Goal: Task Accomplishment & Management: Manage account settings

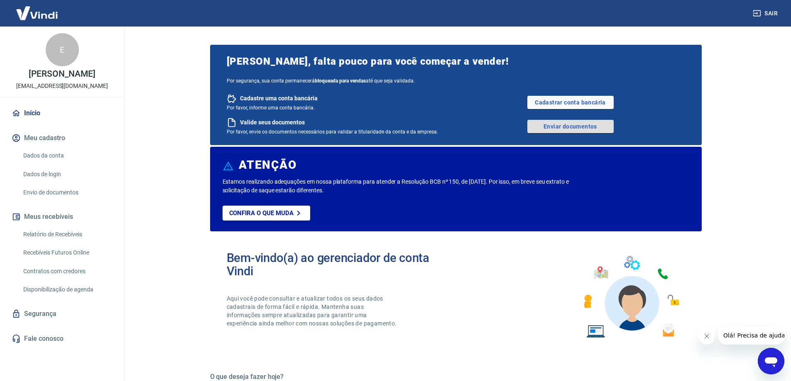
click at [555, 128] on link "Enviar documentos" at bounding box center [570, 126] width 86 height 13
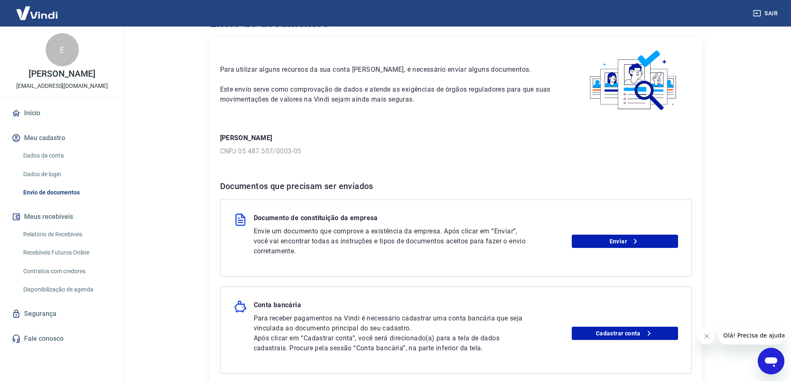
scroll to position [42, 0]
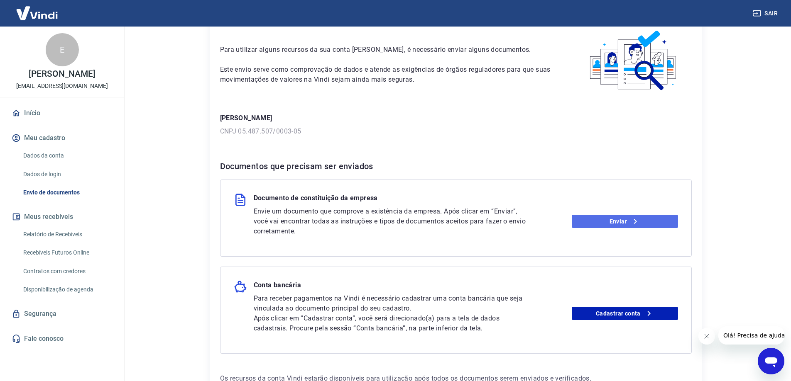
click at [618, 222] on link "Enviar" at bounding box center [625, 221] width 106 height 13
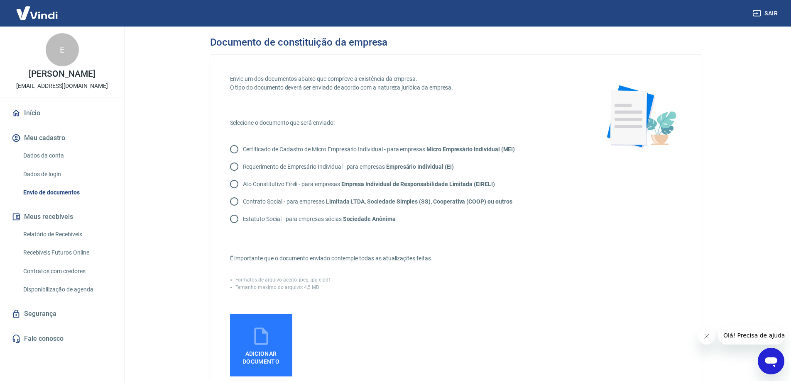
click at [286, 200] on p "Contrato Social - para empresas Limitada LTDA, Sociedade Simples (SS), Cooperat…" at bounding box center [377, 202] width 269 height 9
click at [243, 200] on input "Contrato Social - para empresas Limitada LTDA, Sociedade Simples (SS), Cooperat…" at bounding box center [233, 201] width 17 height 17
radio input "true"
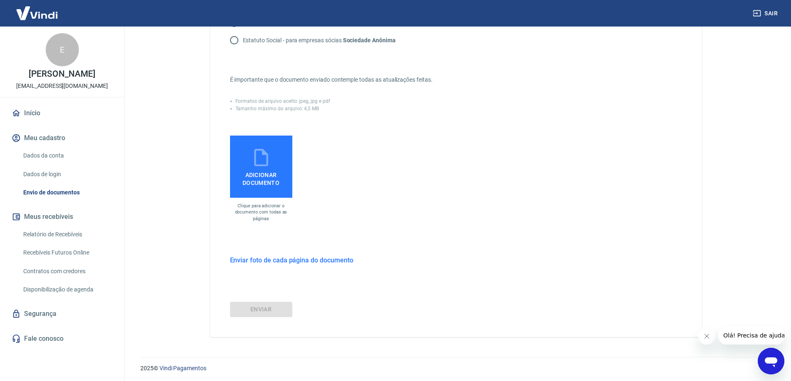
scroll to position [181, 0]
click at [270, 179] on span "Adicionar documento" at bounding box center [261, 175] width 56 height 19
click at [0, 0] on input "Adicionar documento" at bounding box center [0, 0] width 0 height 0
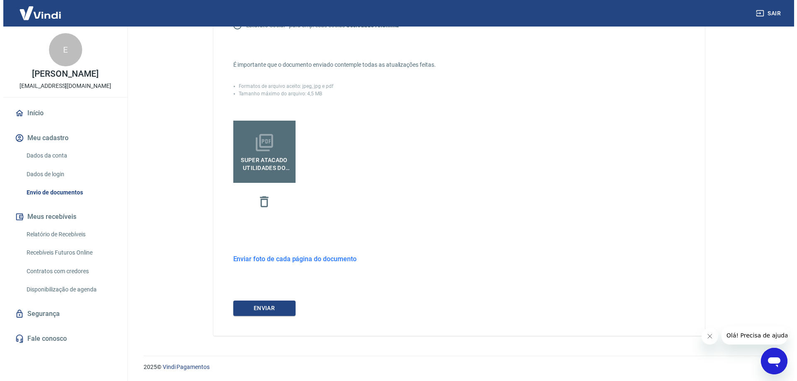
scroll to position [194, 0]
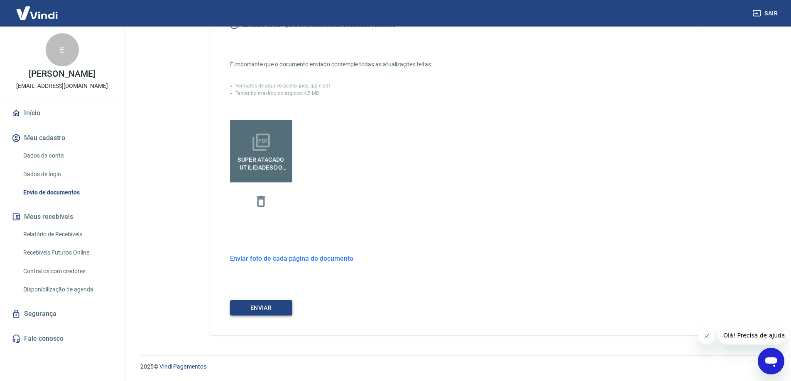
click at [273, 305] on button "ENVIAR" at bounding box center [261, 307] width 62 height 15
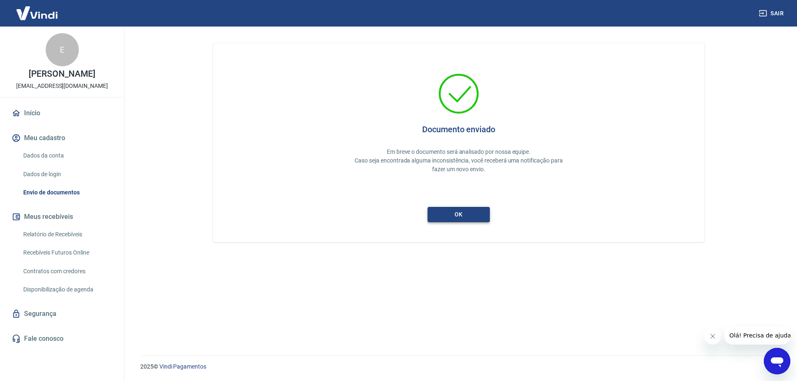
click at [463, 216] on button "ok" at bounding box center [459, 214] width 62 height 15
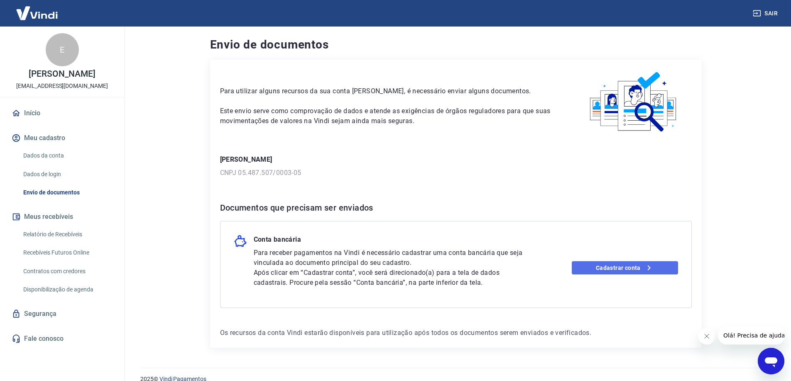
click at [616, 268] on link "Cadastrar conta" at bounding box center [625, 267] width 106 height 13
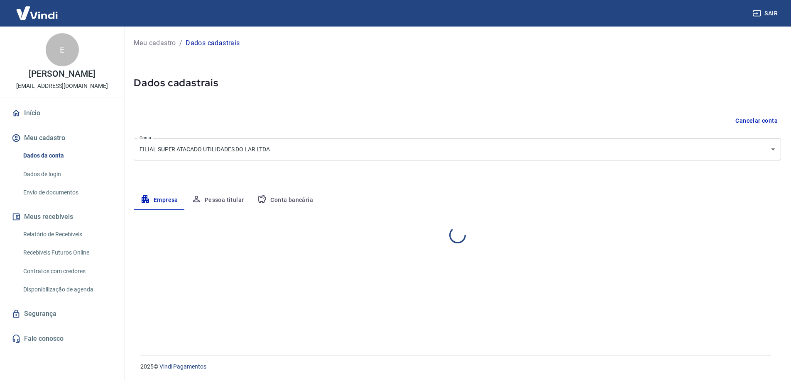
select select "ES"
select select "business"
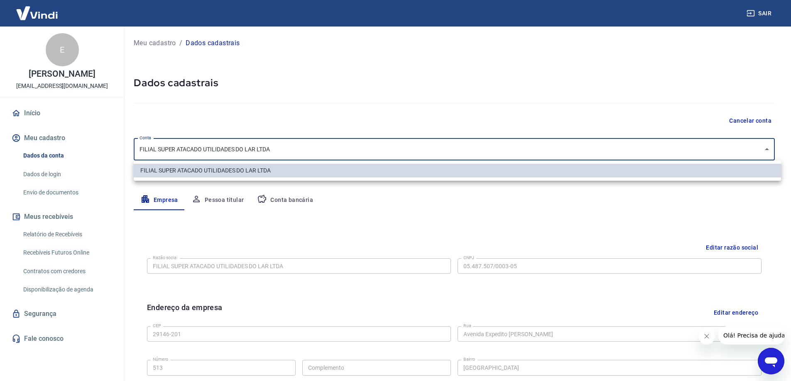
click at [359, 146] on body "Sair E Erick Folli [EMAIL_ADDRESS][DOMAIN_NAME] Início Meu cadastro Dados da co…" at bounding box center [395, 190] width 791 height 381
click at [359, 146] on div at bounding box center [398, 190] width 797 height 381
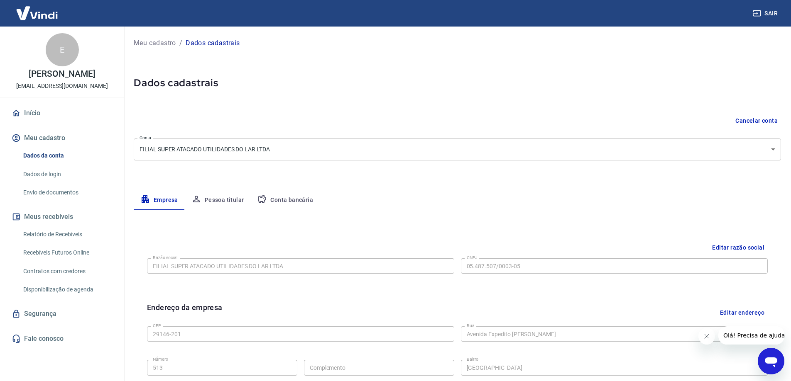
click at [323, 111] on div at bounding box center [457, 102] width 647 height 24
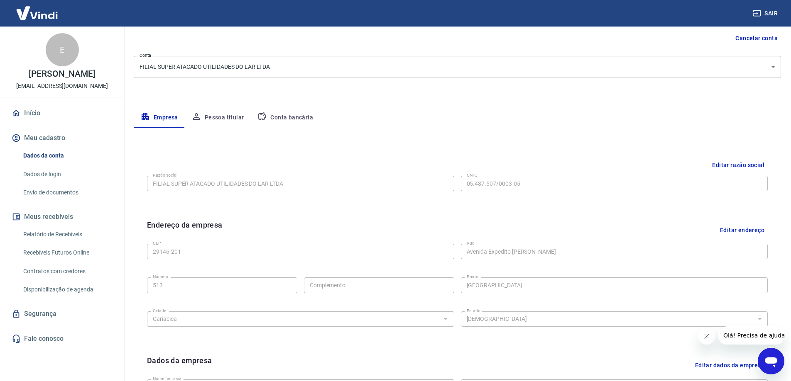
scroll to position [83, 0]
click at [234, 120] on button "Pessoa titular" at bounding box center [218, 117] width 66 height 20
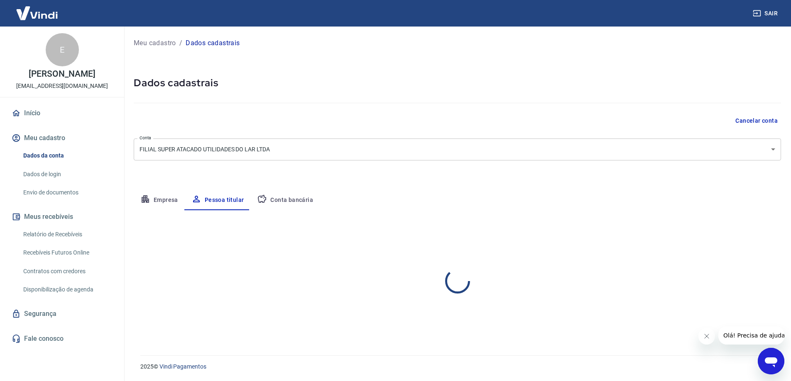
scroll to position [0, 0]
click at [279, 200] on button "Conta bancária" at bounding box center [284, 201] width 69 height 20
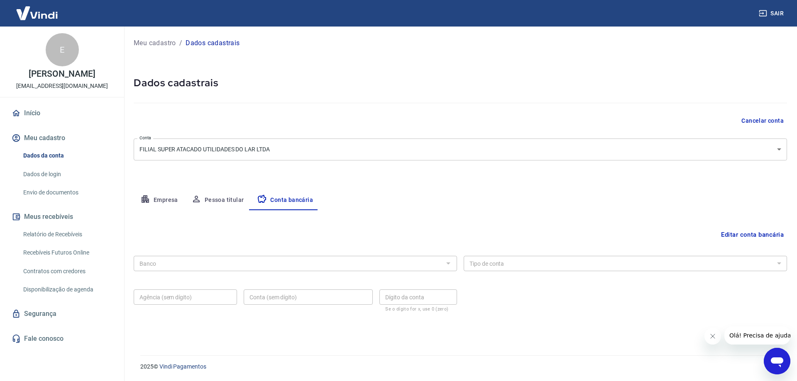
click at [444, 265] on div at bounding box center [447, 264] width 11 height 12
click at [447, 265] on div at bounding box center [447, 264] width 11 height 12
click at [752, 236] on button "Editar conta bancária" at bounding box center [752, 235] width 69 height 16
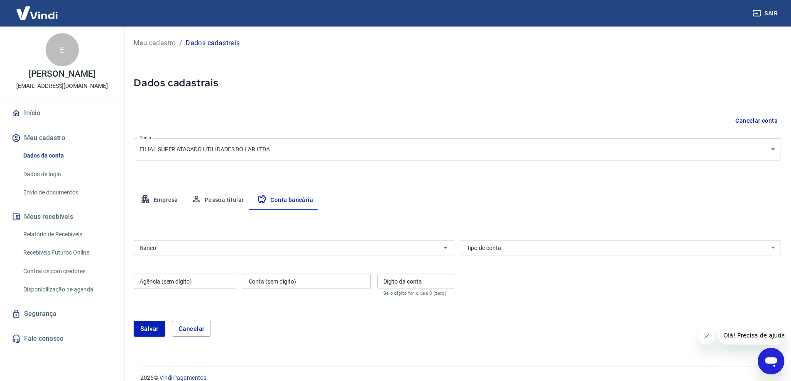
scroll to position [11, 0]
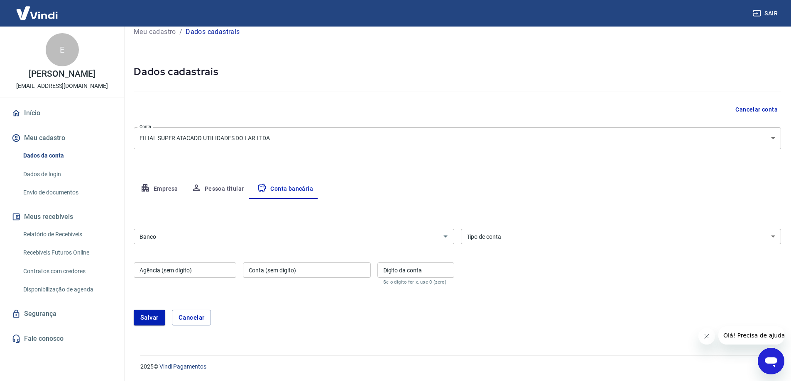
click at [179, 234] on input "Banco" at bounding box center [287, 237] width 302 height 10
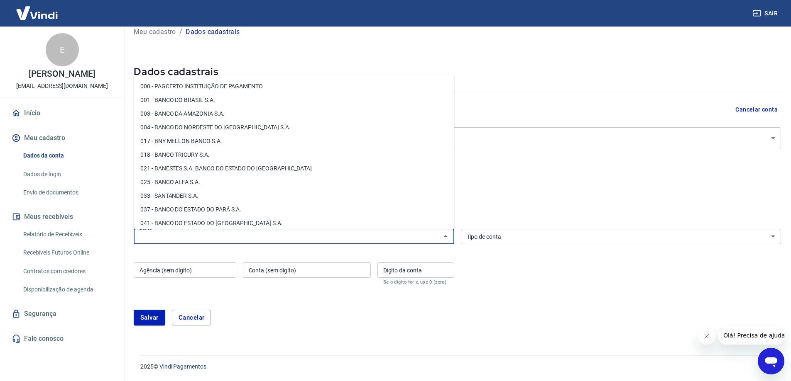
click at [576, 176] on div "Meu cadastro / Dados cadastrais Dados cadastrais Cancelar conta Conta FILIAL SU…" at bounding box center [457, 180] width 667 height 330
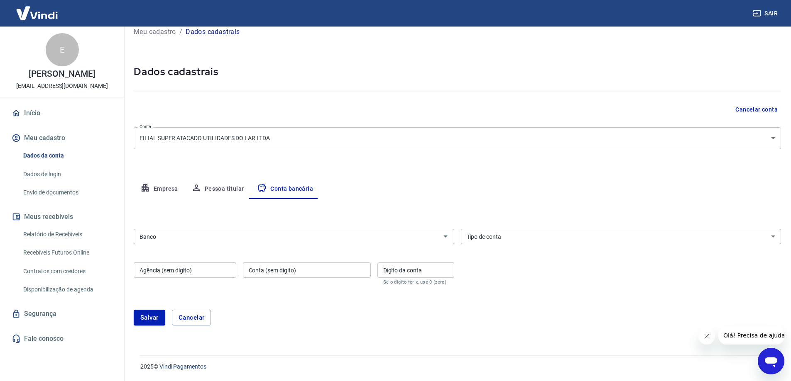
click at [514, 235] on select "Conta Corrente Conta Poupança" at bounding box center [621, 236] width 320 height 15
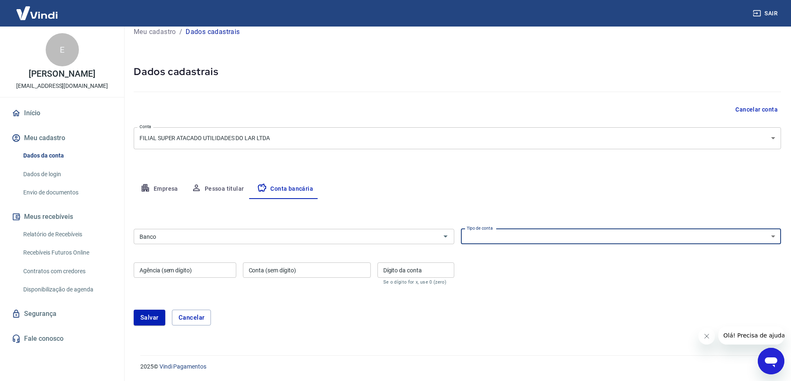
select select "1"
click at [461, 229] on select "Conta Corrente Conta Poupança" at bounding box center [621, 236] width 320 height 15
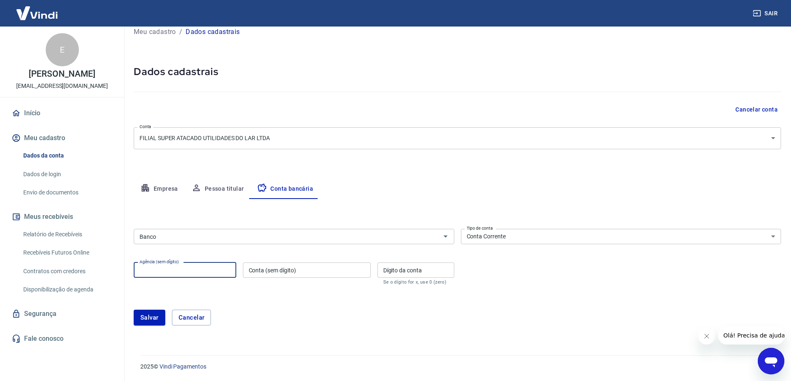
click at [206, 274] on input "Agência (sem dígito)" at bounding box center [185, 270] width 103 height 15
type input "3113"
paste input "3352293"
type input "3352293"
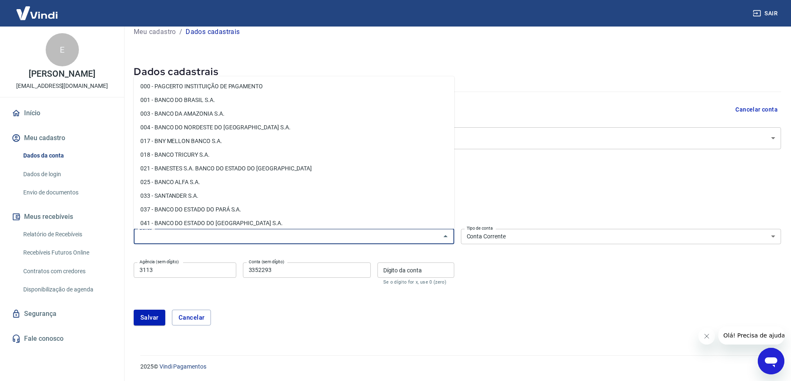
click at [394, 237] on input "Banco" at bounding box center [287, 237] width 302 height 10
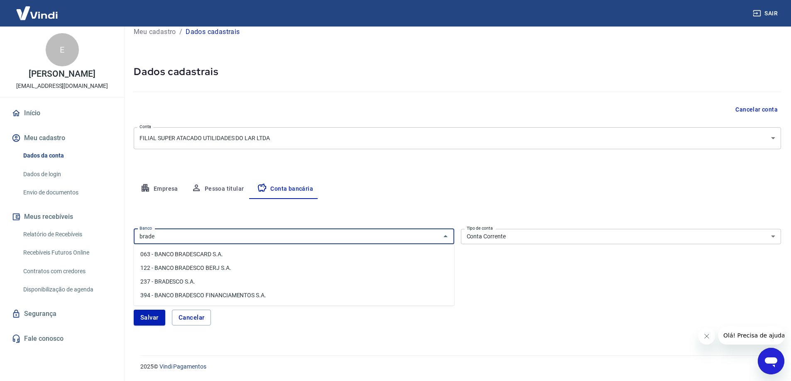
click at [189, 279] on li "237 - BRADESCO S.A." at bounding box center [294, 282] width 320 height 14
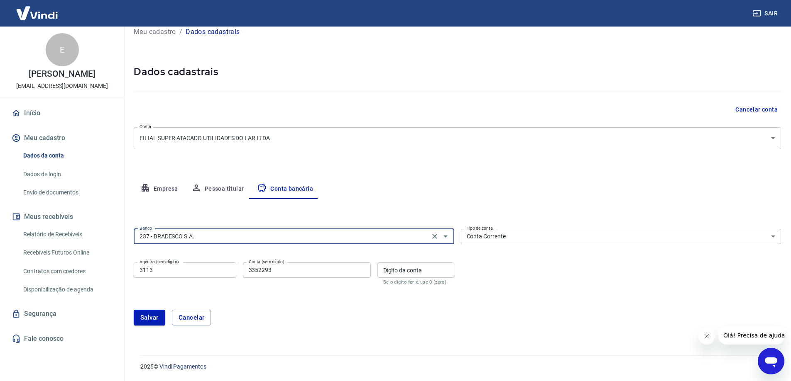
type input "237 - BRADESCO S.A."
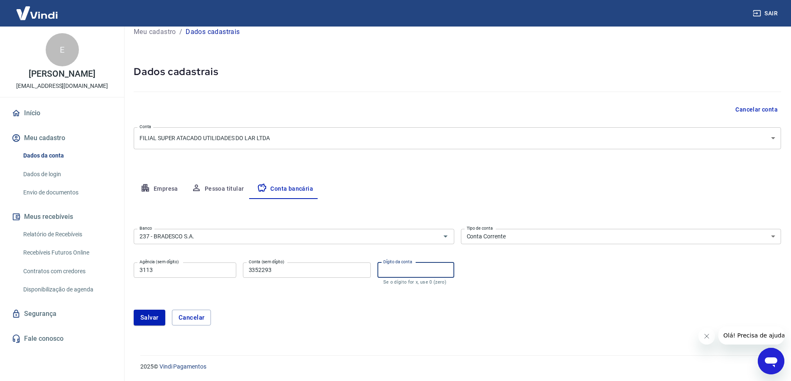
click at [403, 270] on input "Dígito da conta" at bounding box center [415, 270] width 77 height 15
click at [493, 294] on form "Banco 237 - BRADESCO S.A. Banco Tipo de conta Conta Corrente Conta Poupança Tip…" at bounding box center [457, 281] width 647 height 110
click at [141, 318] on button "Salvar" at bounding box center [150, 318] width 32 height 16
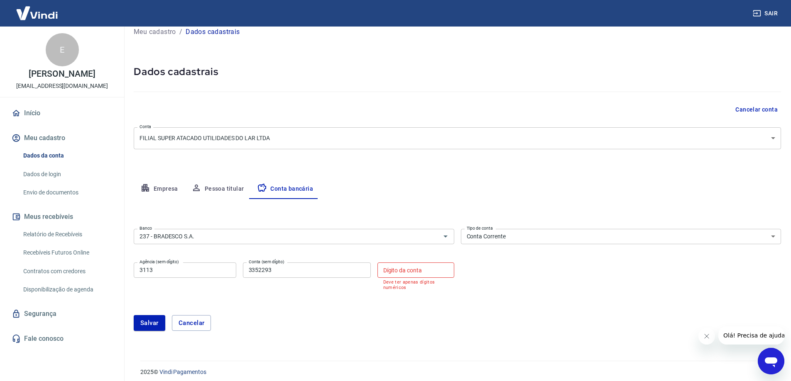
click at [418, 272] on input "Dígito da conta" at bounding box center [415, 270] width 77 height 15
click at [442, 358] on div "2025 © Vindi Pagamentos" at bounding box center [455, 369] width 650 height 36
click at [430, 334] on div "Salvar Cancelar" at bounding box center [457, 323] width 647 height 36
click at [399, 277] on input "Dígito da conta" at bounding box center [415, 270] width 77 height 15
click at [406, 297] on form "Banco 237 - BRADESCO S.A. Banco Tipo de conta Conta Corrente Conta Poupança Tip…" at bounding box center [457, 283] width 647 height 115
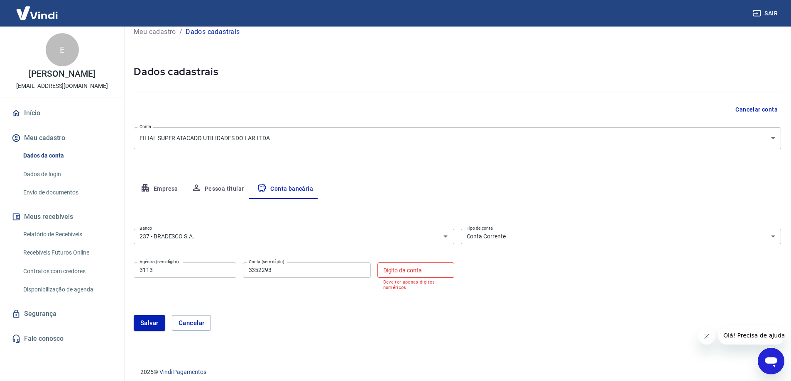
click at [401, 274] on input "Dígito da conta" at bounding box center [415, 270] width 77 height 15
click at [317, 310] on div "Salvar Cancelar" at bounding box center [457, 323] width 647 height 36
click at [320, 271] on input "3352293" at bounding box center [307, 270] width 128 height 15
type input "335229"
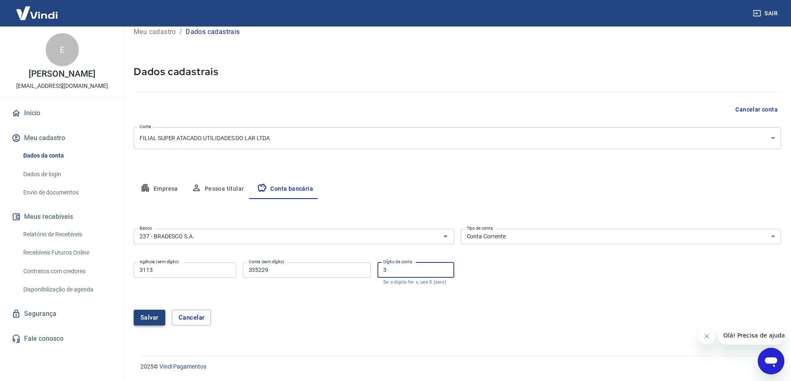
type input "3"
click at [159, 315] on button "Salvar" at bounding box center [150, 318] width 32 height 16
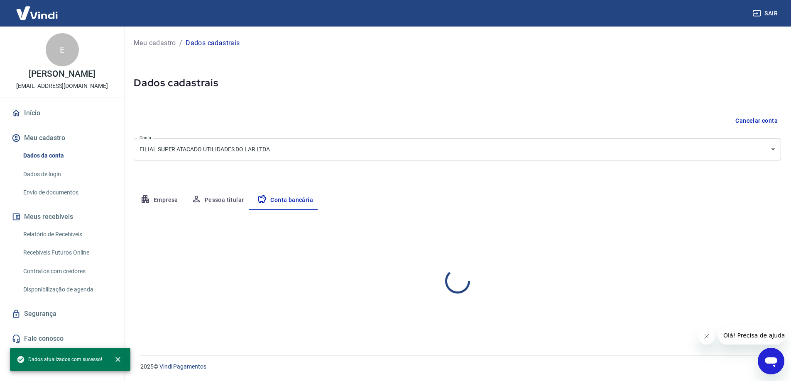
scroll to position [0, 0]
select select "1"
click at [32, 115] on link "Início" at bounding box center [62, 113] width 104 height 18
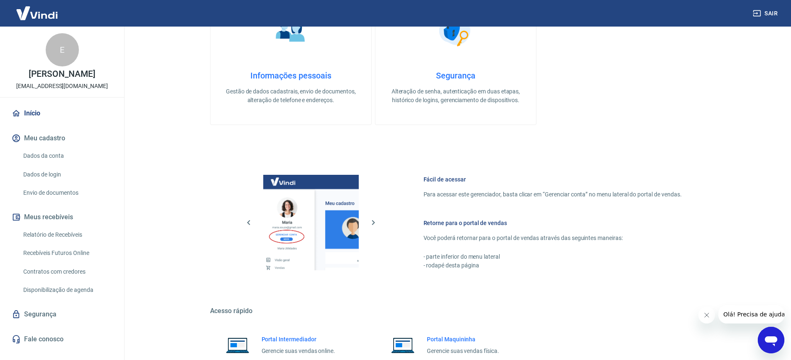
scroll to position [249, 0]
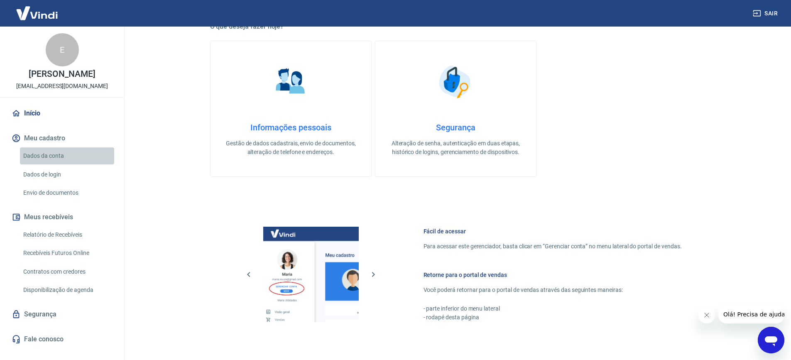
click at [56, 153] on link "Dados da conta" at bounding box center [67, 155] width 94 height 17
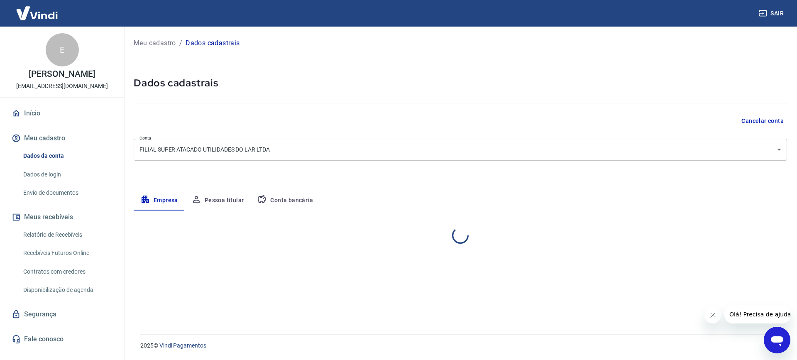
select select "ES"
select select "business"
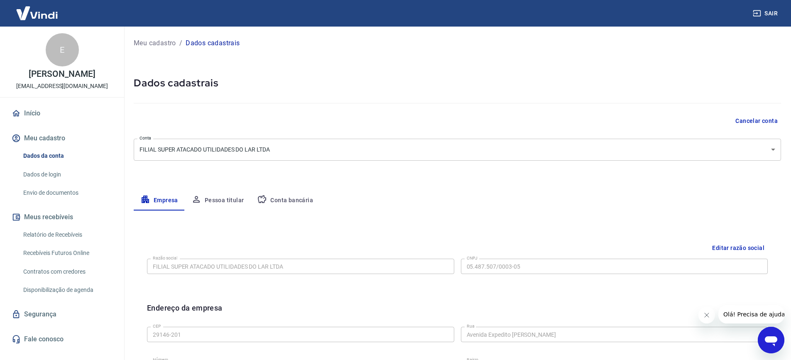
click at [287, 200] on button "Conta bancária" at bounding box center [284, 201] width 69 height 20
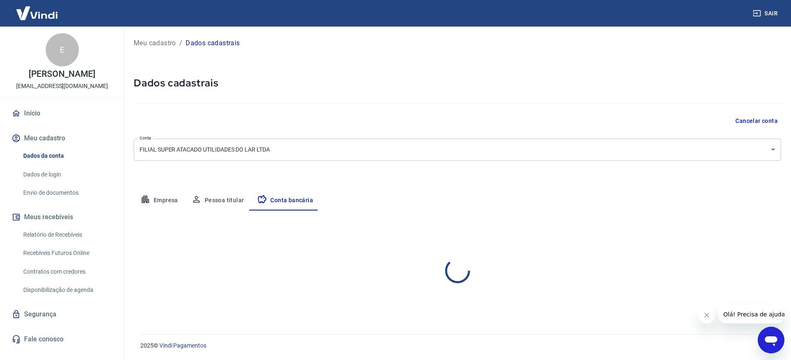
select select "1"
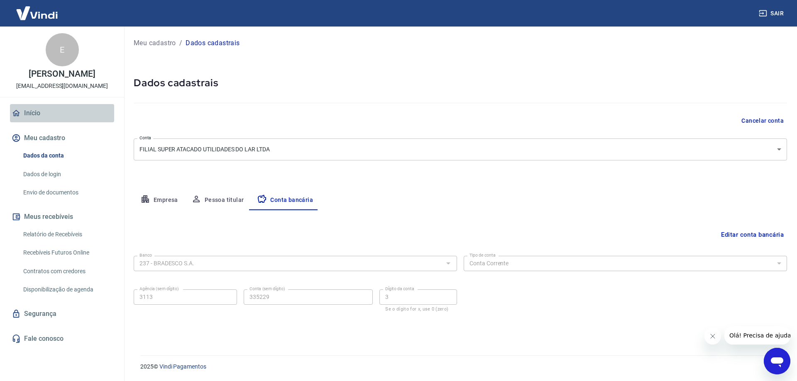
click at [35, 112] on link "Início" at bounding box center [62, 113] width 104 height 18
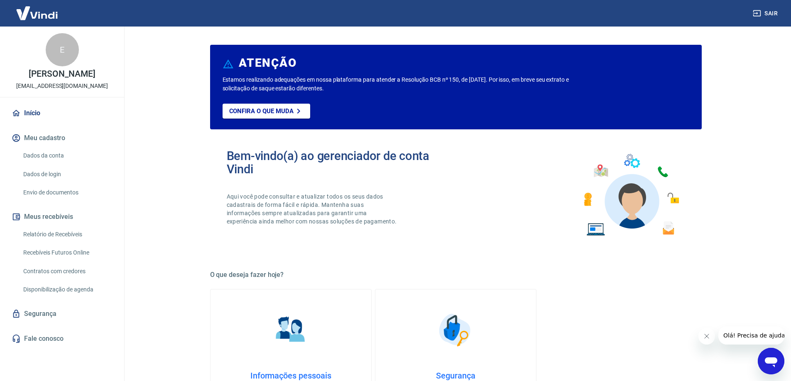
click at [39, 9] on img at bounding box center [37, 12] width 54 height 25
click at [39, 11] on img at bounding box center [37, 12] width 54 height 25
click at [41, 114] on link "Início" at bounding box center [62, 113] width 104 height 18
click at [40, 113] on link "Início" at bounding box center [62, 113] width 104 height 18
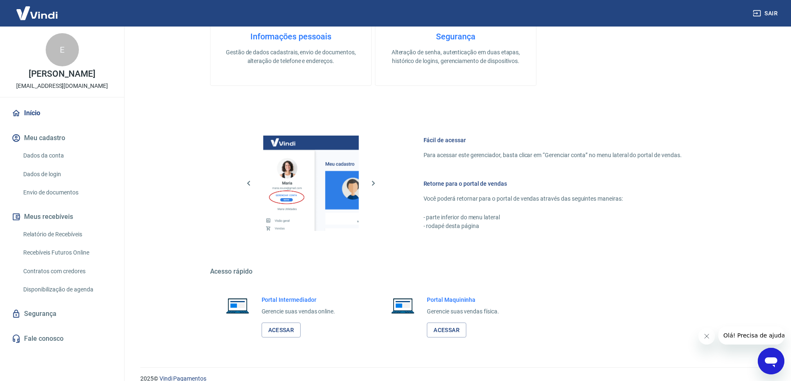
scroll to position [352, 0]
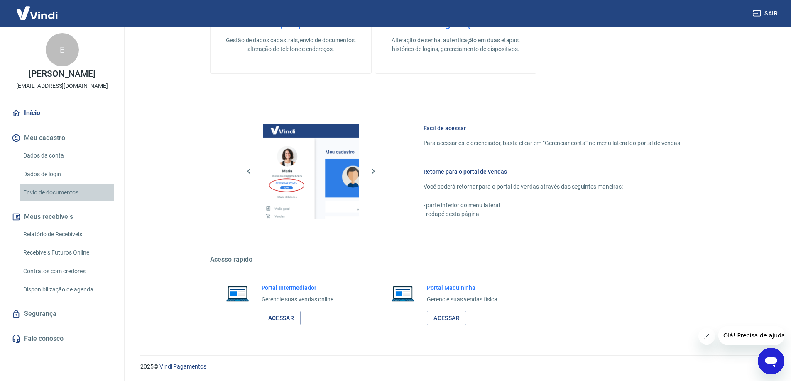
click at [54, 191] on link "Envio de documentos" at bounding box center [67, 192] width 94 height 17
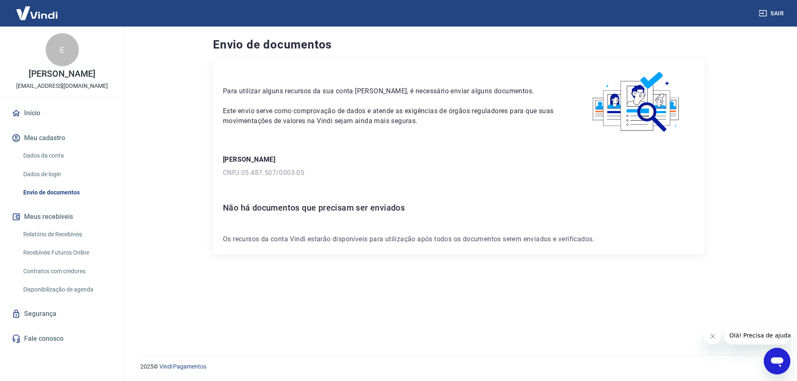
click at [36, 152] on link "Dados da conta" at bounding box center [67, 155] width 94 height 17
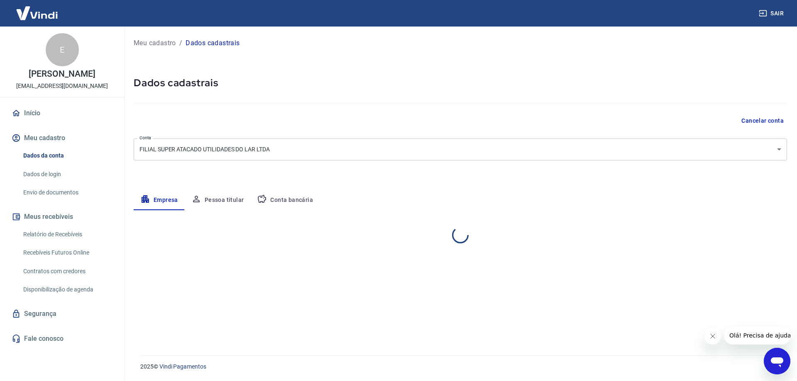
select select "ES"
select select "business"
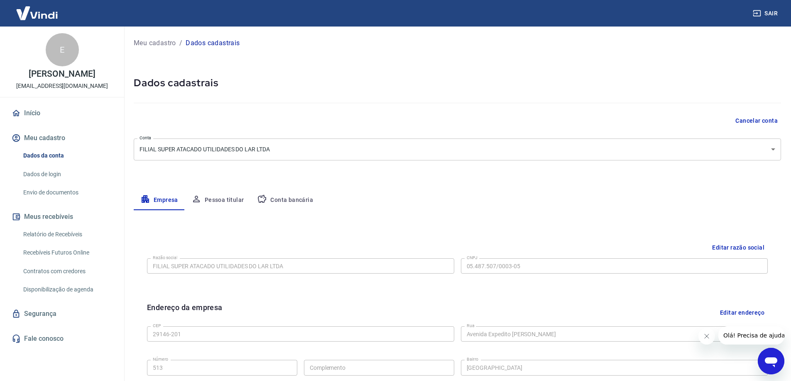
click at [40, 12] on img at bounding box center [37, 12] width 54 height 25
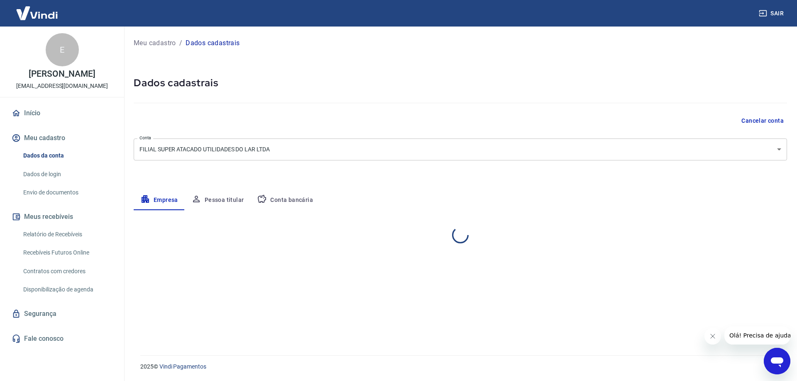
select select "ES"
select select "business"
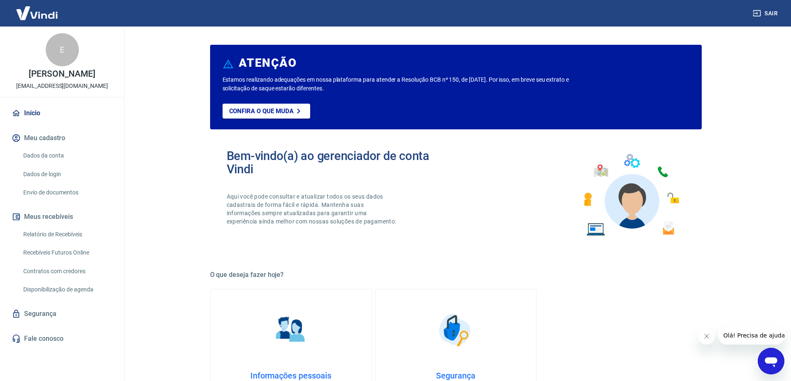
scroll to position [249, 0]
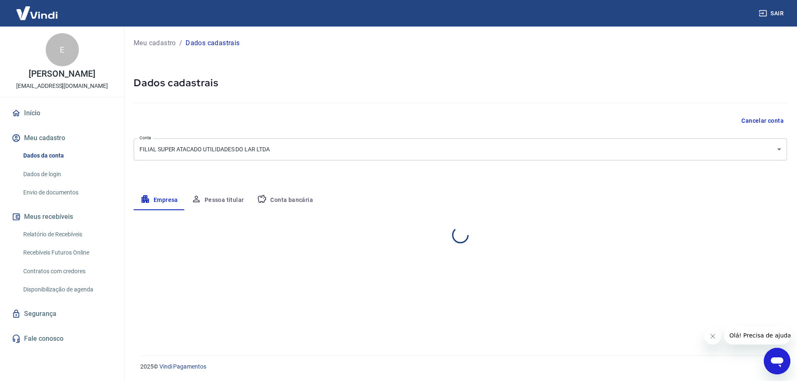
select select "ES"
select select "business"
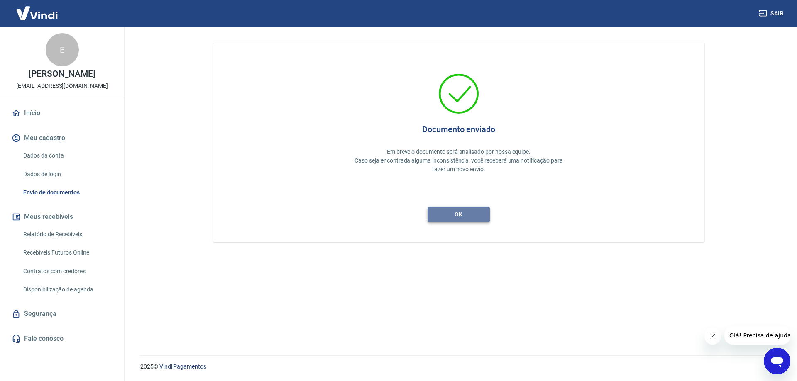
click at [461, 220] on button "ok" at bounding box center [459, 214] width 62 height 15
